Goal: Task Accomplishment & Management: Manage account settings

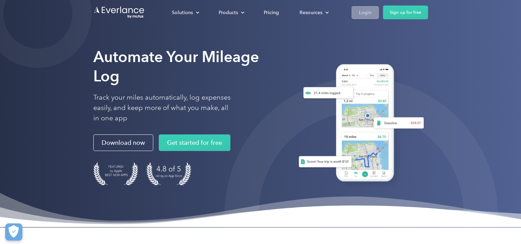
click at [362, 13] on div "Login" at bounding box center [365, 12] width 13 height 9
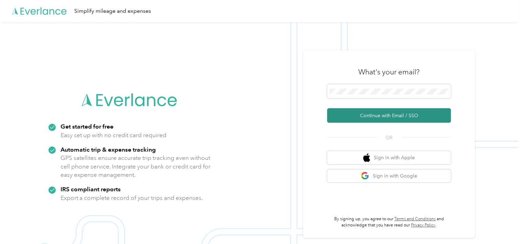
click at [403, 118] on button "Continue with Email / SSO" at bounding box center [389, 115] width 124 height 14
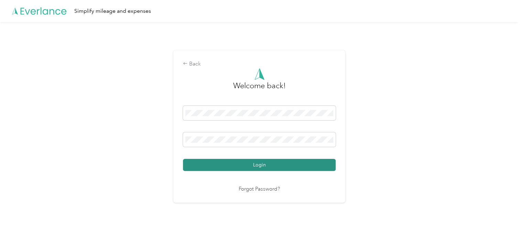
click at [247, 163] on button "Login" at bounding box center [259, 165] width 153 height 12
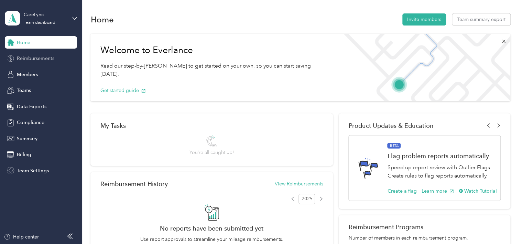
click at [42, 58] on span "Reimbursements" at bounding box center [35, 58] width 37 height 7
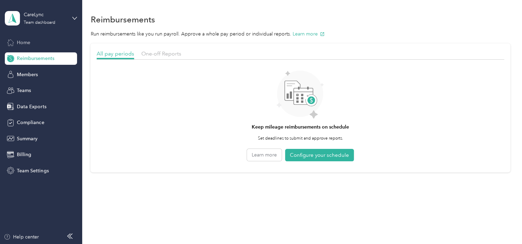
click at [29, 43] on span "Home" at bounding box center [23, 42] width 13 height 7
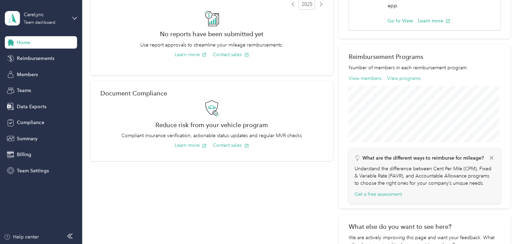
scroll to position [182, 0]
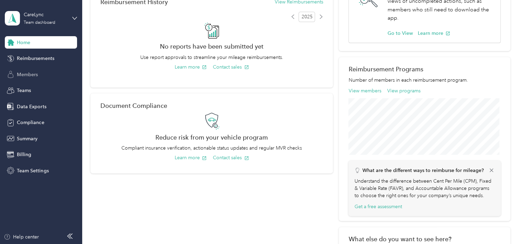
click at [34, 72] on span "Members" at bounding box center [27, 74] width 21 height 7
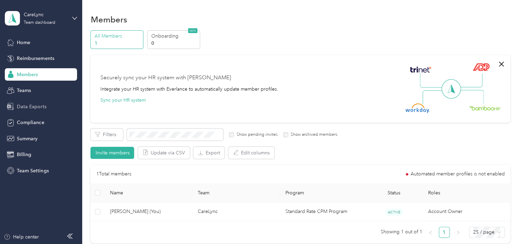
click at [32, 102] on div "Data Exports" at bounding box center [41, 106] width 72 height 12
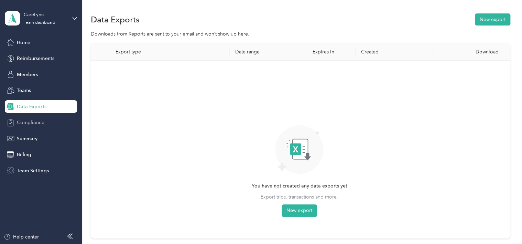
click at [34, 120] on span "Compliance" at bounding box center [30, 122] width 27 height 7
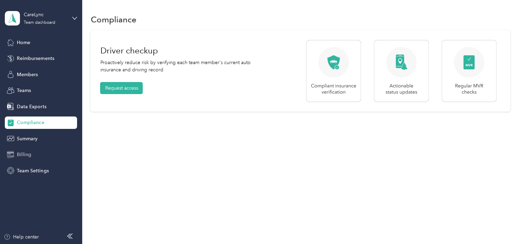
click at [24, 154] on span "Billing" at bounding box center [24, 154] width 14 height 7
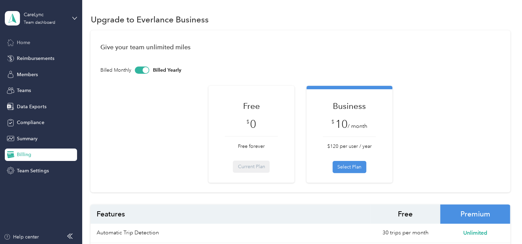
click at [34, 40] on div "Home" at bounding box center [41, 42] width 72 height 12
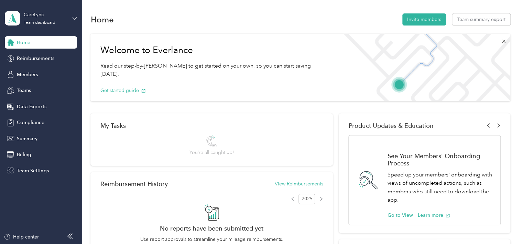
click at [74, 15] on div "CareLync Team dashboard" at bounding box center [41, 18] width 72 height 24
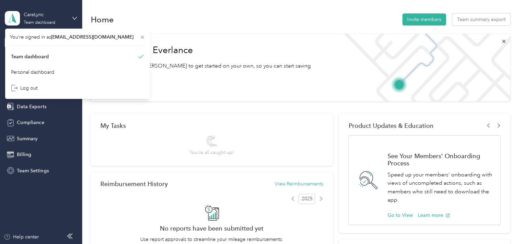
click at [73, 13] on div "CareLync Team dashboard" at bounding box center [41, 18] width 72 height 24
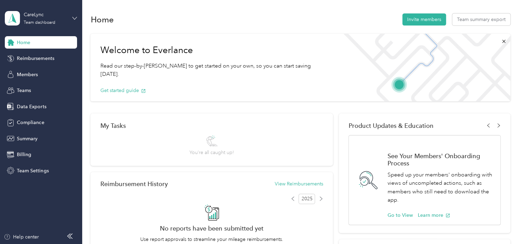
click at [74, 16] on icon at bounding box center [74, 18] width 5 height 5
drag, startPoint x: 68, startPoint y: 74, endPoint x: 80, endPoint y: 56, distance: 22.1
click at [67, 75] on div "Personal dashboard" at bounding box center [77, 72] width 135 height 12
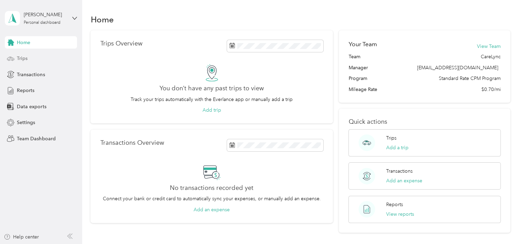
click at [11, 56] on icon at bounding box center [11, 59] width 8 height 8
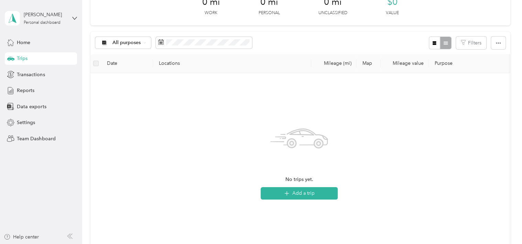
scroll to position [98, 0]
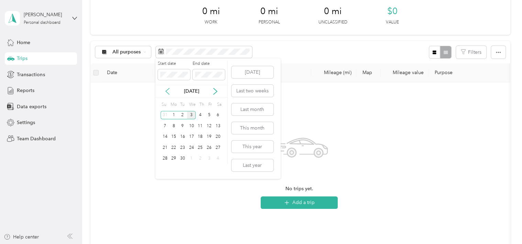
click at [170, 91] on icon at bounding box center [167, 91] width 7 height 7
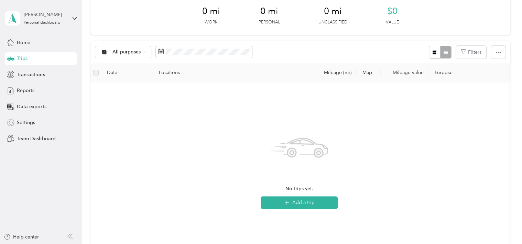
click at [212, 191] on div "No trips yet. Add a trip" at bounding box center [299, 170] width 407 height 164
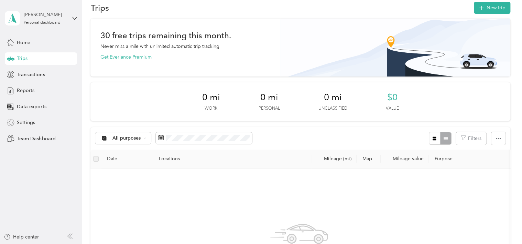
scroll to position [0, 0]
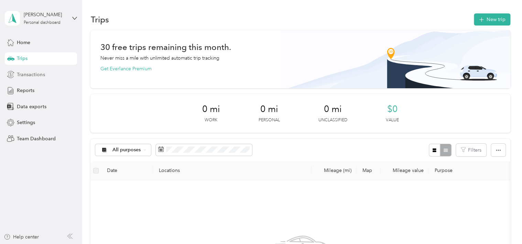
click at [37, 77] on span "Transactions" at bounding box center [31, 74] width 28 height 7
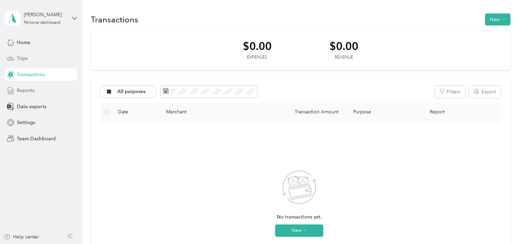
click at [33, 84] on div "Reports" at bounding box center [41, 90] width 72 height 12
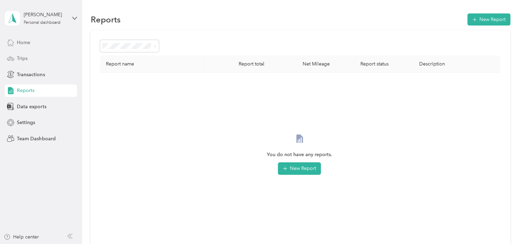
click at [33, 43] on div "Home" at bounding box center [41, 42] width 72 height 12
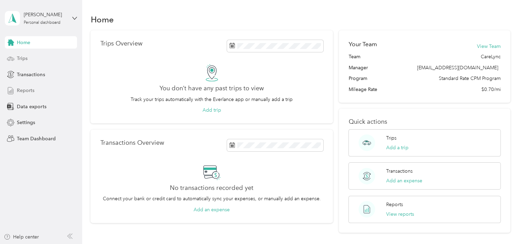
click at [34, 94] on div "Reports" at bounding box center [41, 90] width 72 height 12
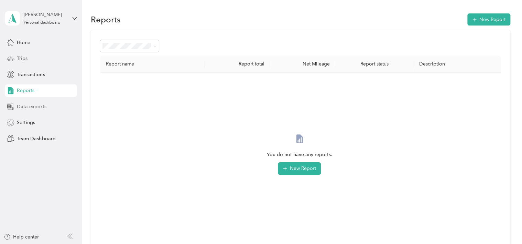
click at [42, 104] on span "Data exports" at bounding box center [31, 106] width 29 height 7
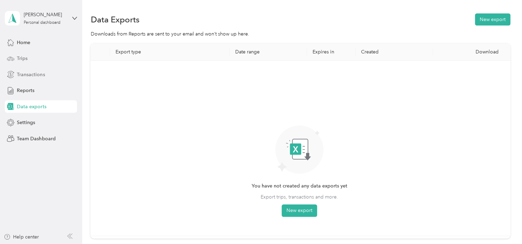
click at [22, 73] on span "Transactions" at bounding box center [31, 74] width 28 height 7
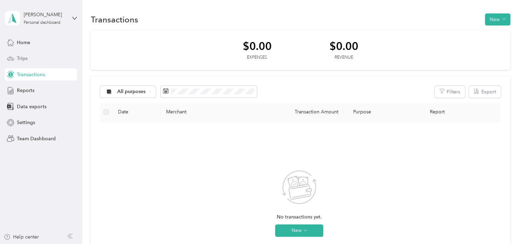
click at [74, 22] on div "Elaina Cruz Personal dashboard" at bounding box center [41, 18] width 72 height 24
click at [125, 39] on div "You’re signed in as ecruz@care-lyncme.gmail.com Team dashboard Personal dashboa…" at bounding box center [77, 64] width 145 height 70
click at [68, 18] on div "Elaina Cruz Personal dashboard" at bounding box center [41, 18] width 72 height 24
click at [51, 85] on div "Log out" at bounding box center [77, 88] width 135 height 12
